Goal: Download file/media

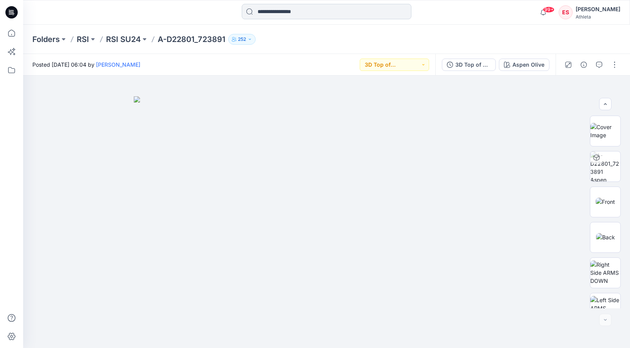
scroll to position [193, 0]
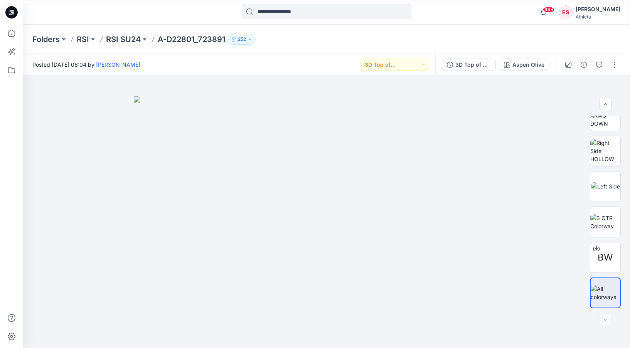
click at [318, 8] on input at bounding box center [327, 11] width 170 height 15
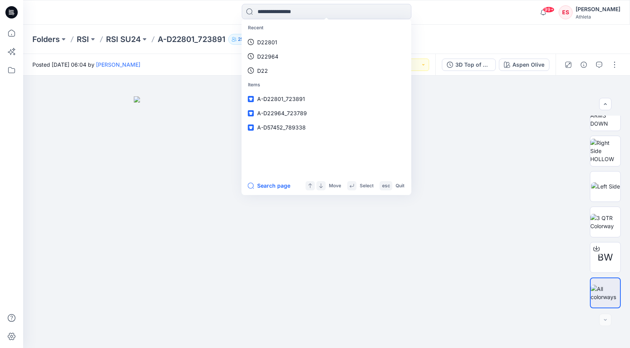
paste input "******"
type input "******"
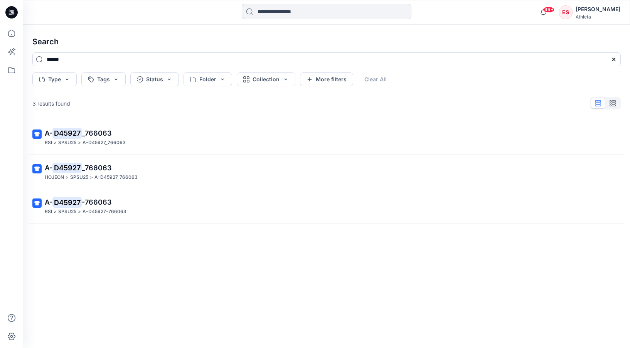
click at [84, 136] on span "_766063" at bounding box center [97, 133] width 30 height 8
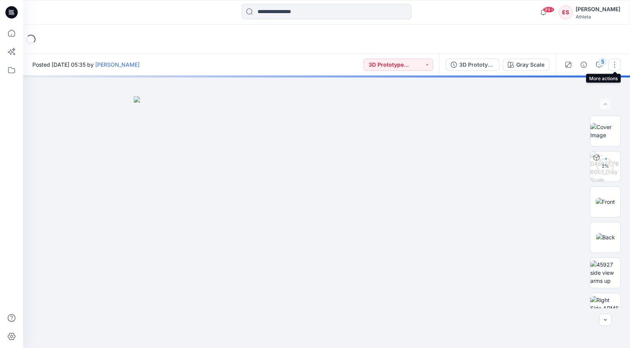
click at [614, 63] on button "button" at bounding box center [614, 65] width 12 height 12
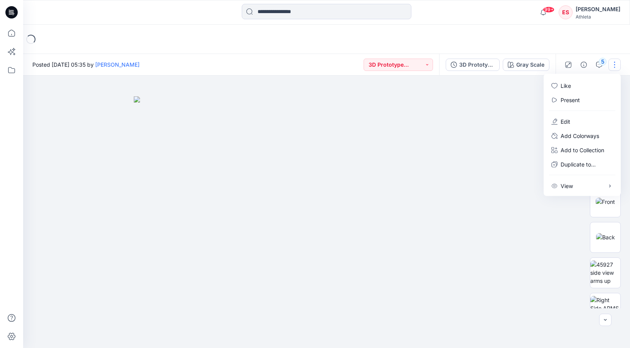
drag, startPoint x: 487, startPoint y: 113, endPoint x: 492, endPoint y: 116, distance: 6.6
click at [487, 113] on img at bounding box center [326, 222] width 385 height 252
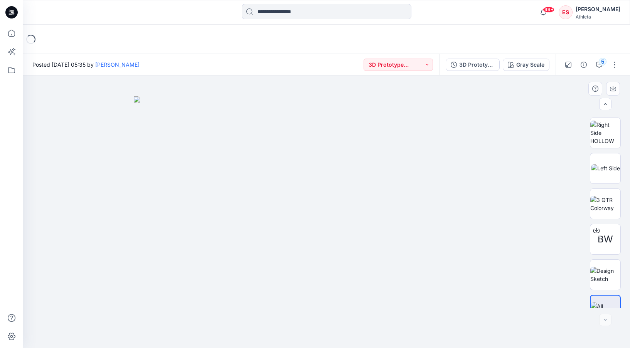
scroll to position [264, 0]
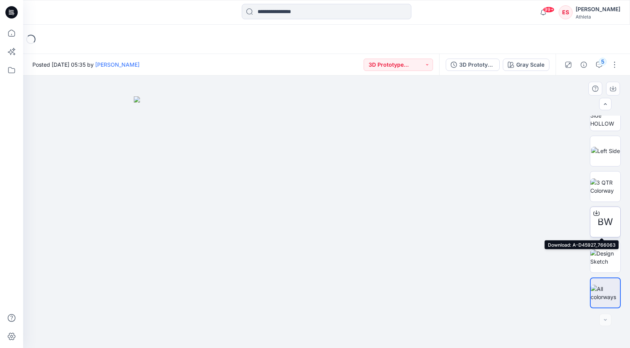
click at [595, 213] on icon at bounding box center [596, 212] width 3 height 4
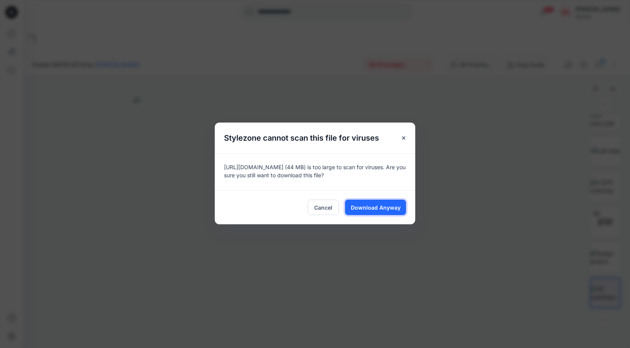
click at [381, 208] on span "Download Anyway" at bounding box center [376, 207] width 50 height 8
